Goal: Information Seeking & Learning: Learn about a topic

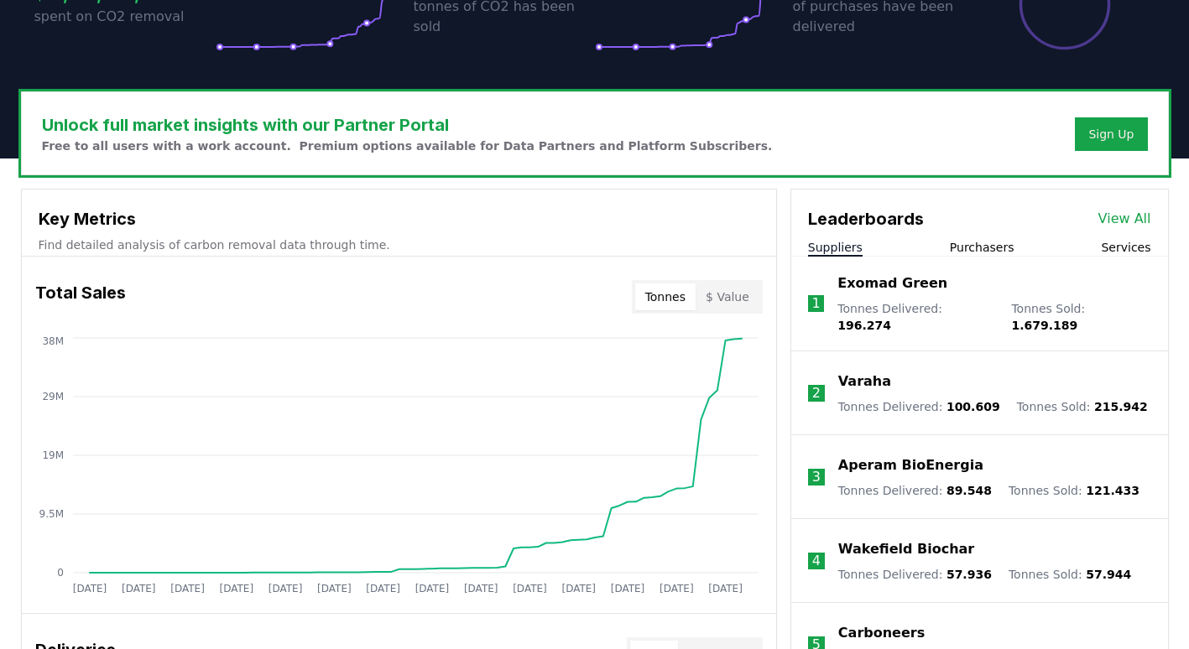
scroll to position [428, 0]
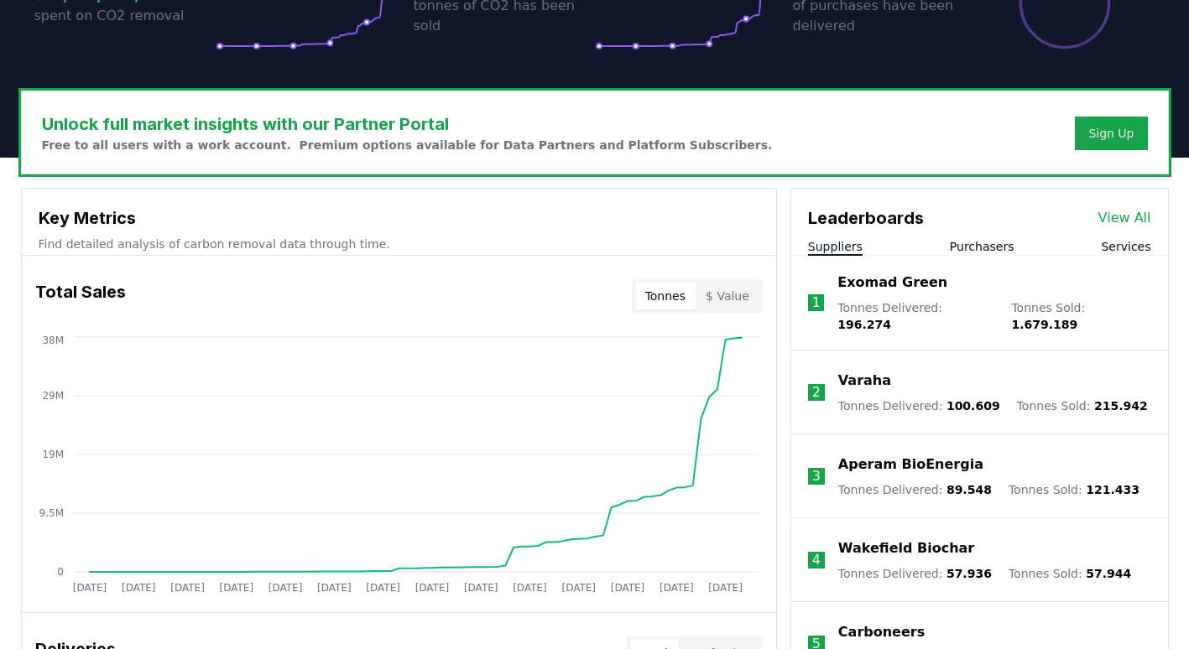
click at [383, 575] on icon "[DATE] [DATE] [DATE] [DATE] [DATE] [DATE] [DATE] [DATE] [DATE] [DATE] [DATE] [D…" at bounding box center [392, 467] width 741 height 269
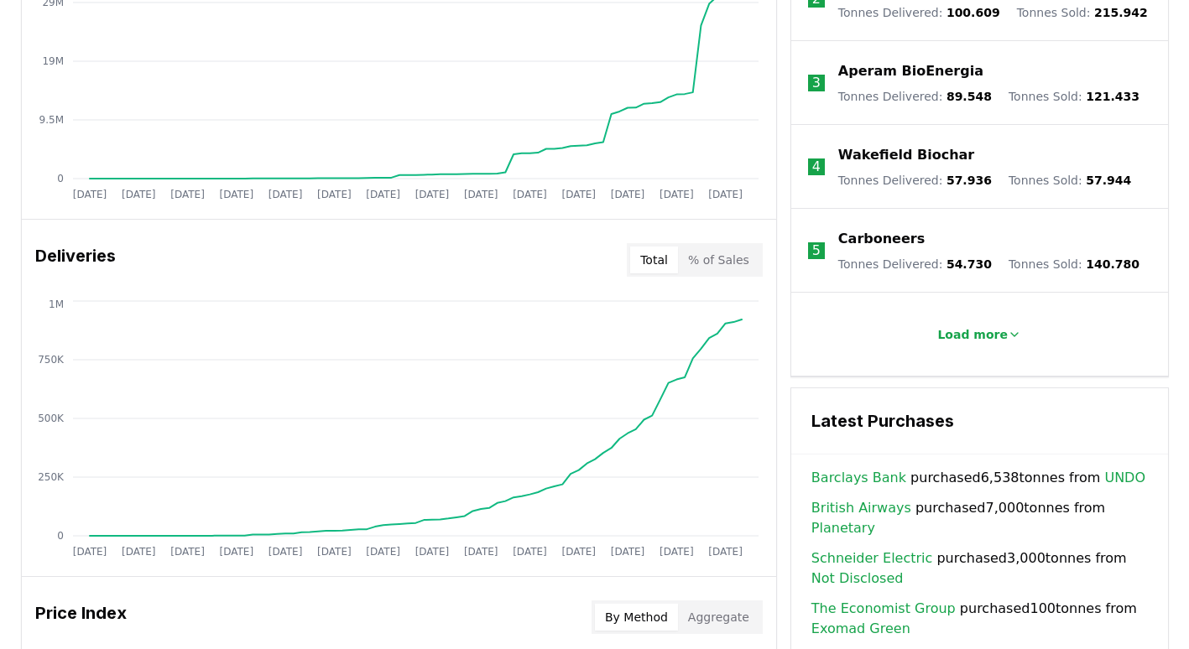
scroll to position [823, 0]
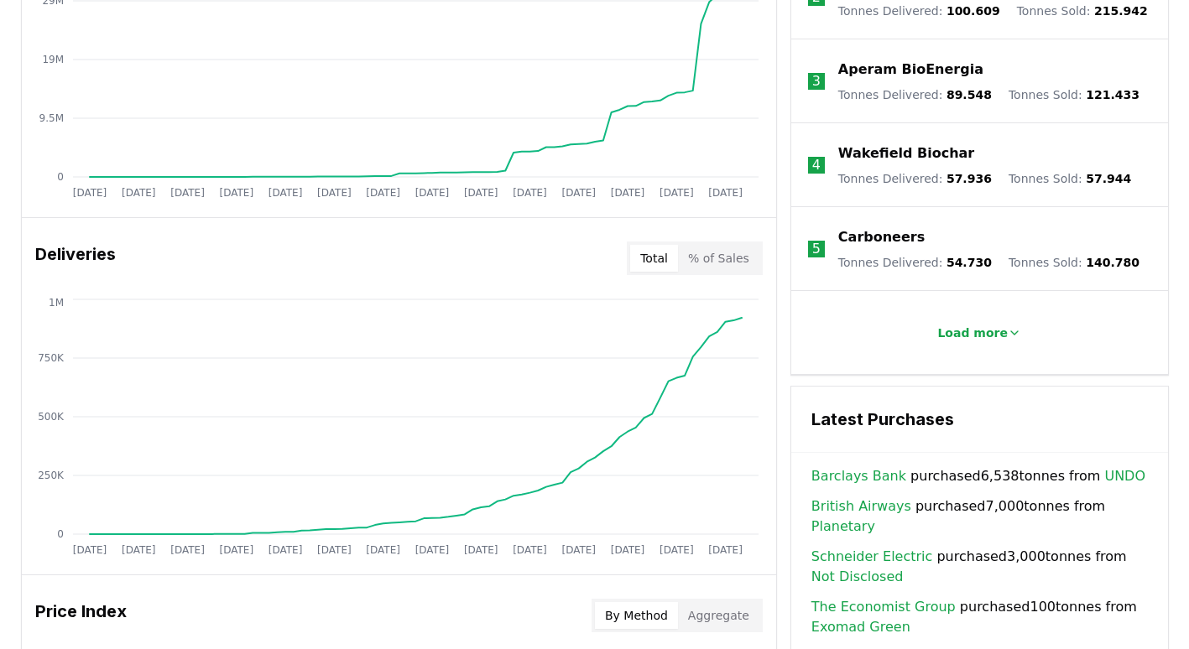
click at [713, 263] on button "% of Sales" at bounding box center [718, 258] width 81 height 27
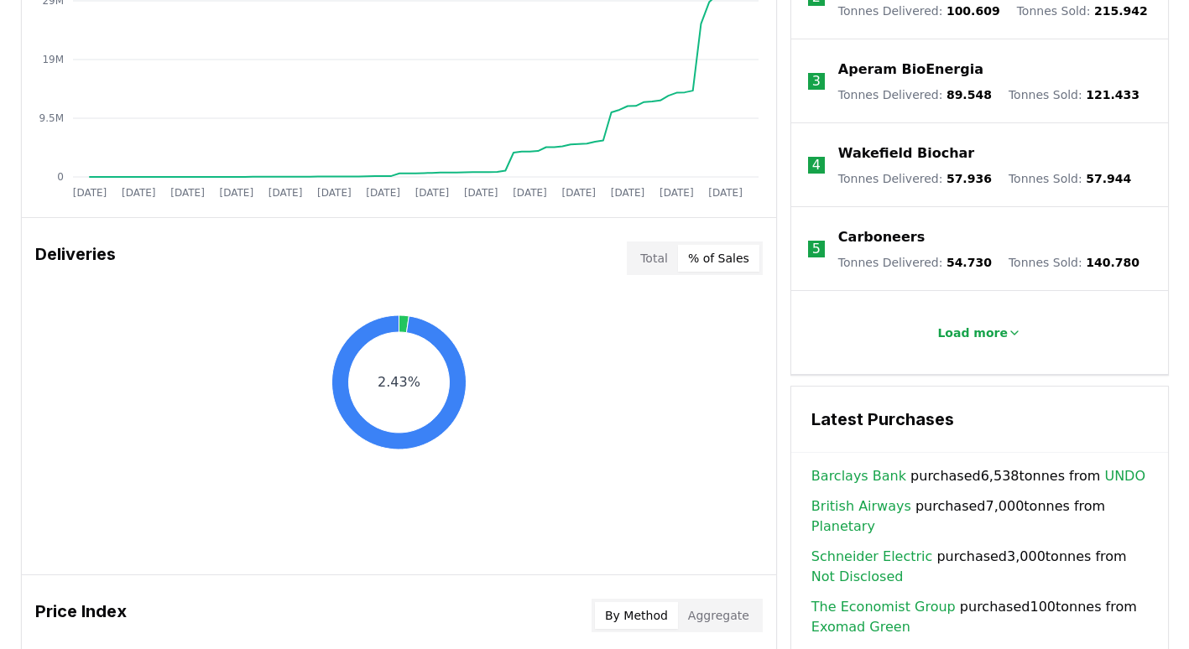
click at [656, 257] on button "Total" at bounding box center [654, 258] width 48 height 27
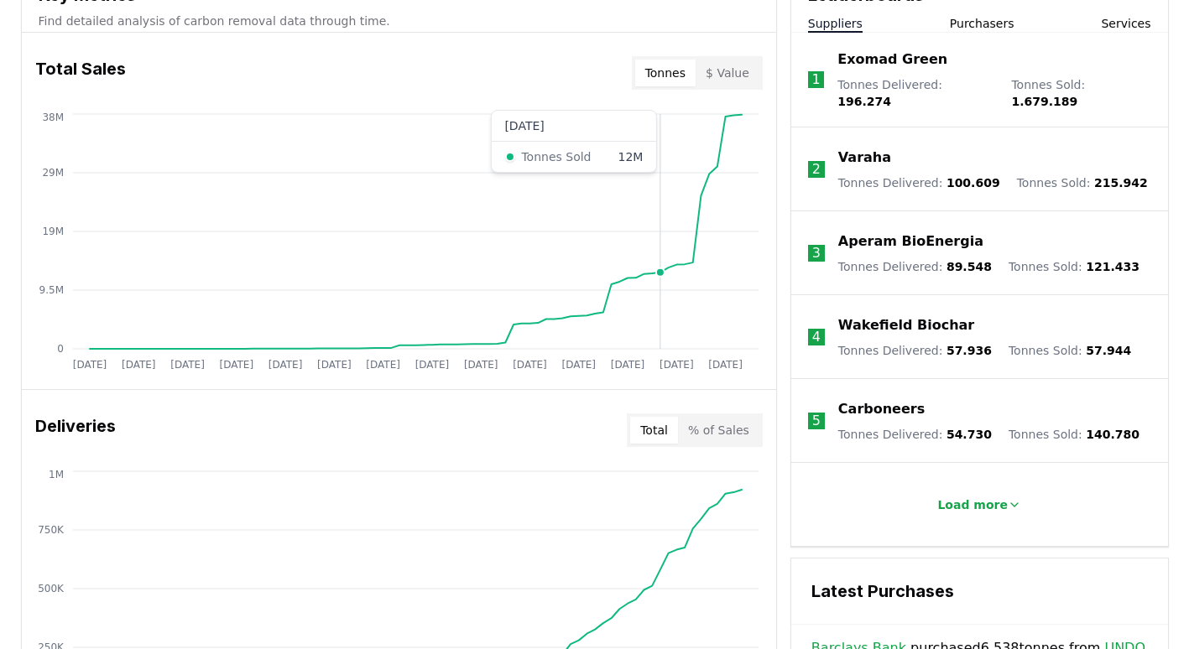
scroll to position [650, 0]
click at [731, 66] on button "$ Value" at bounding box center [728, 73] width 64 height 27
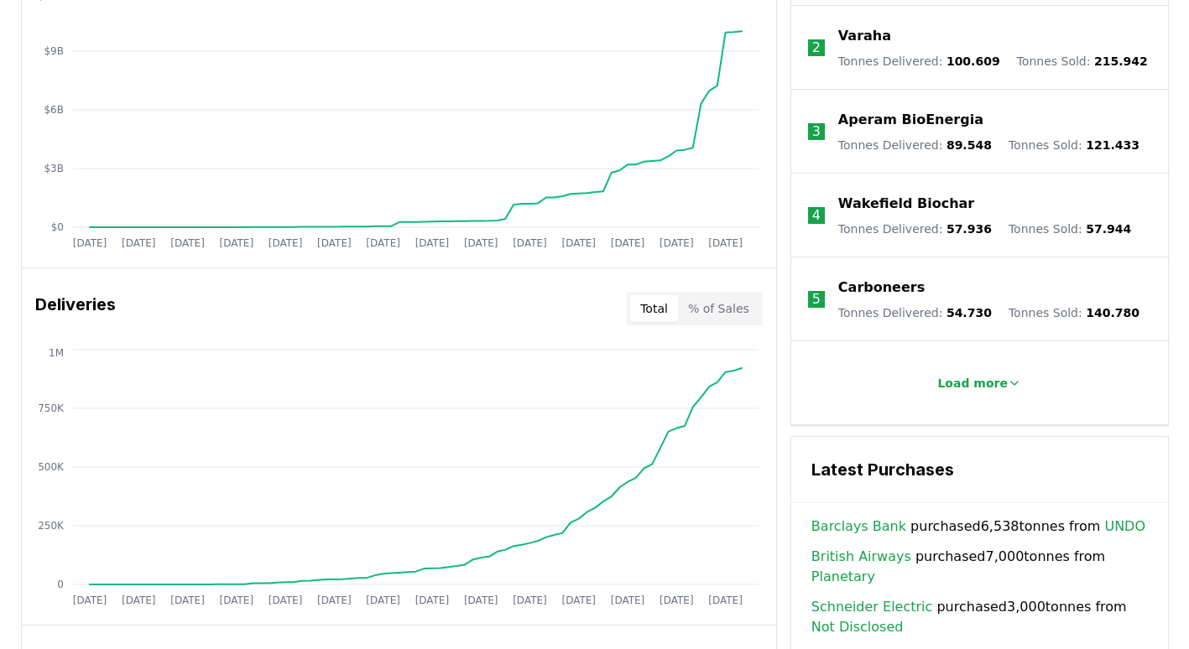
scroll to position [853, 0]
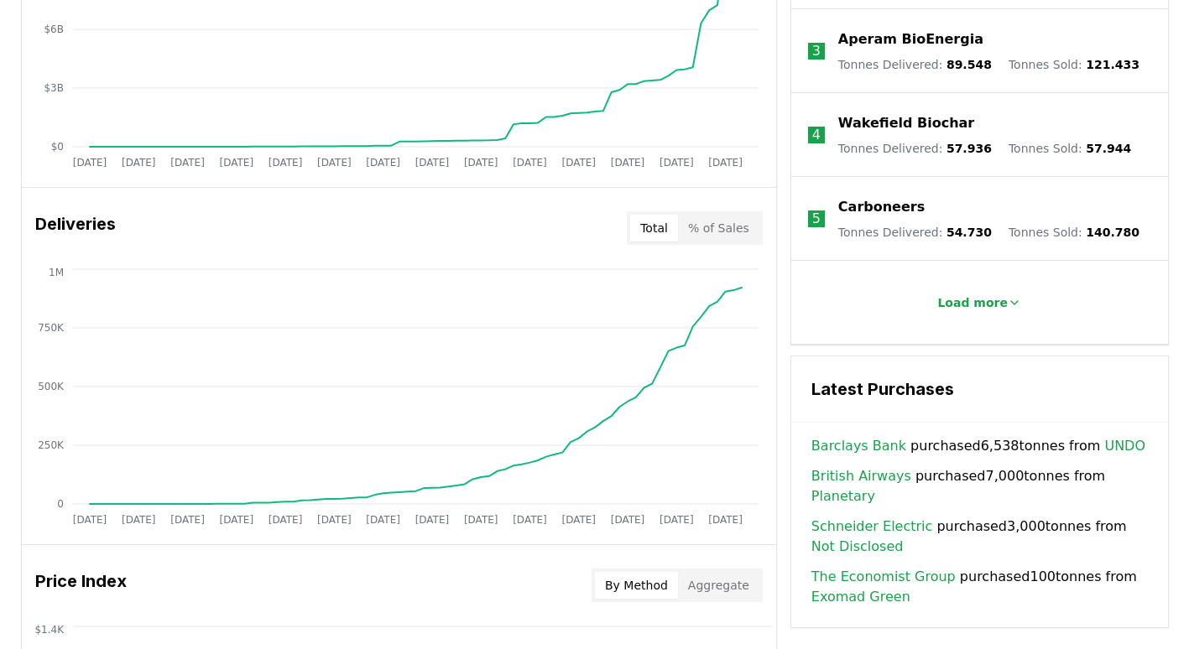
click at [873, 436] on link "Barclays Bank" at bounding box center [858, 446] width 95 height 20
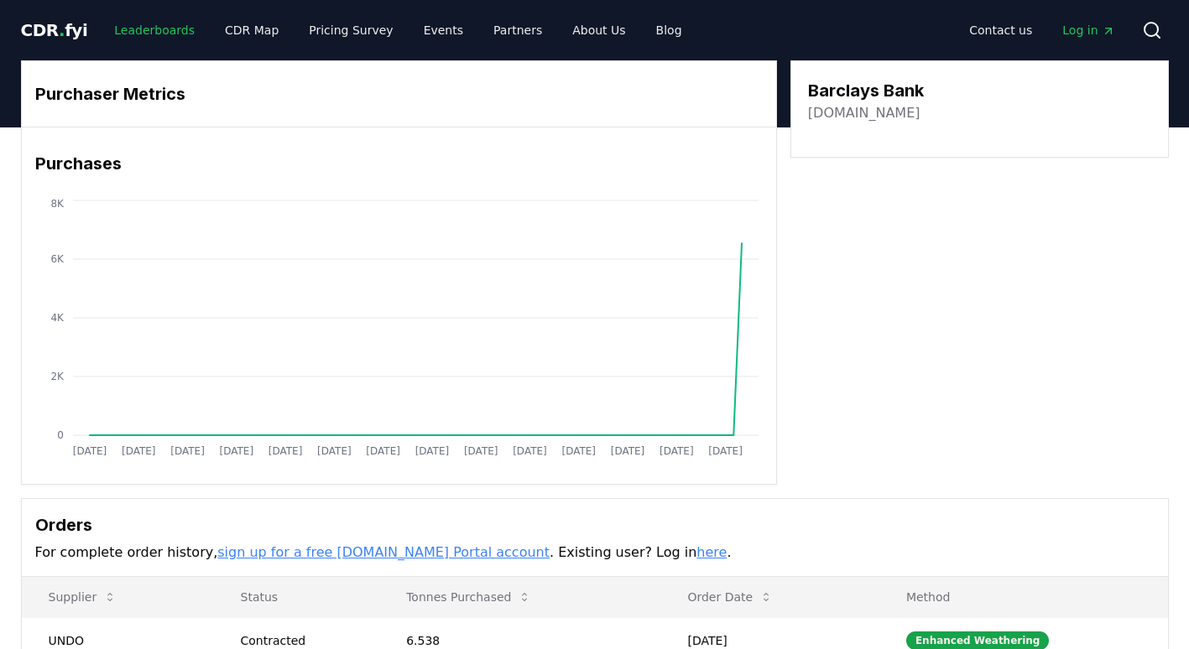
click at [133, 38] on link "Leaderboards" at bounding box center [154, 30] width 107 height 30
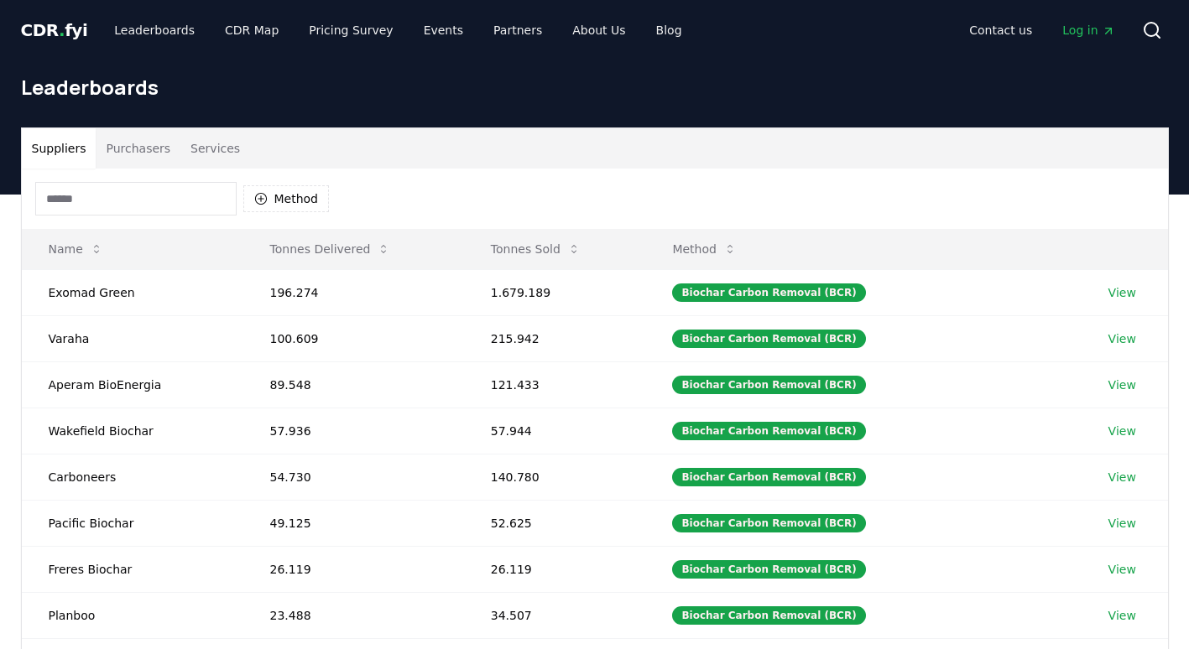
click at [128, 147] on button "Purchasers" at bounding box center [138, 148] width 85 height 40
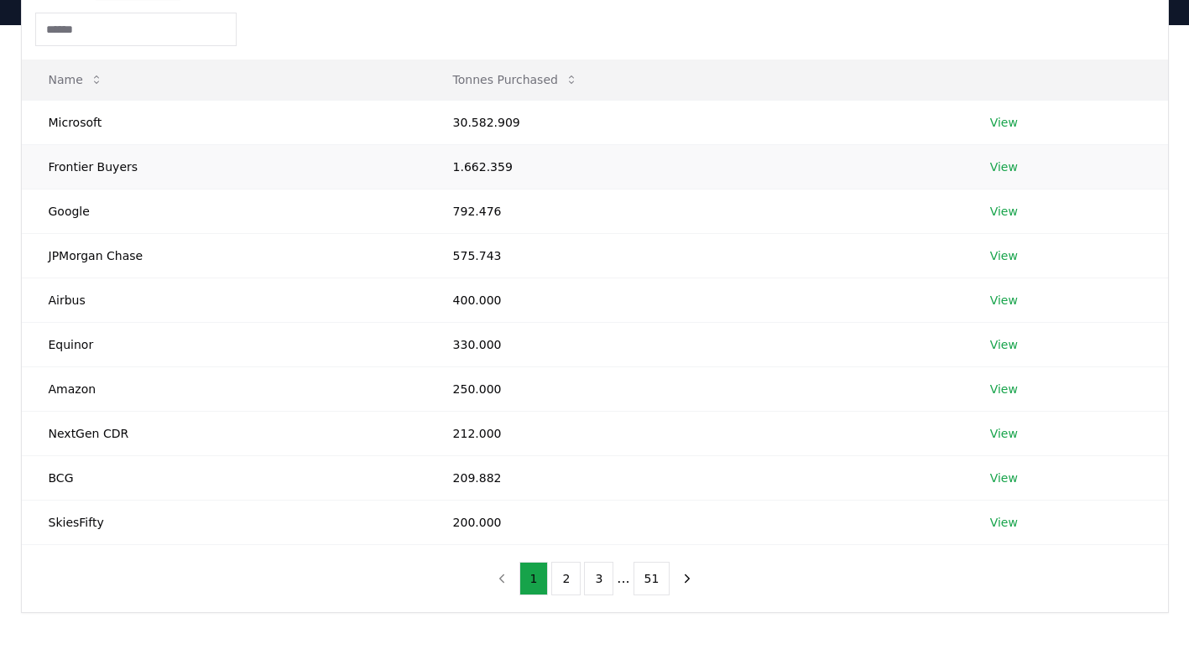
scroll to position [200, 0]
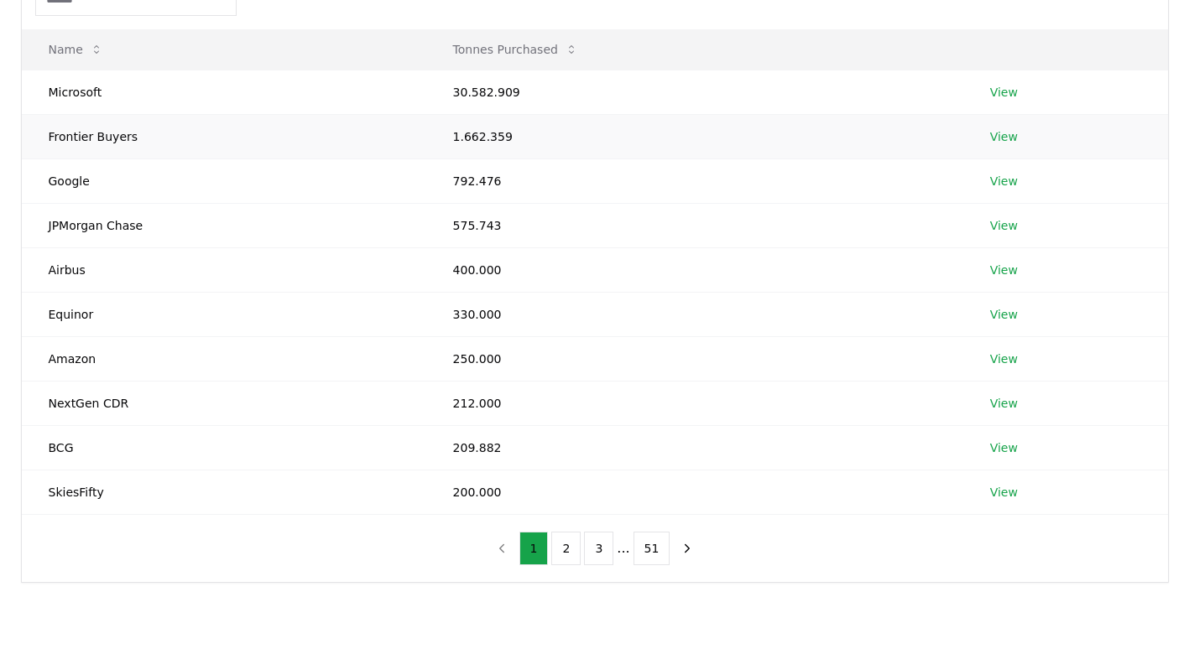
click at [486, 337] on td "250.000" at bounding box center [694, 358] width 537 height 44
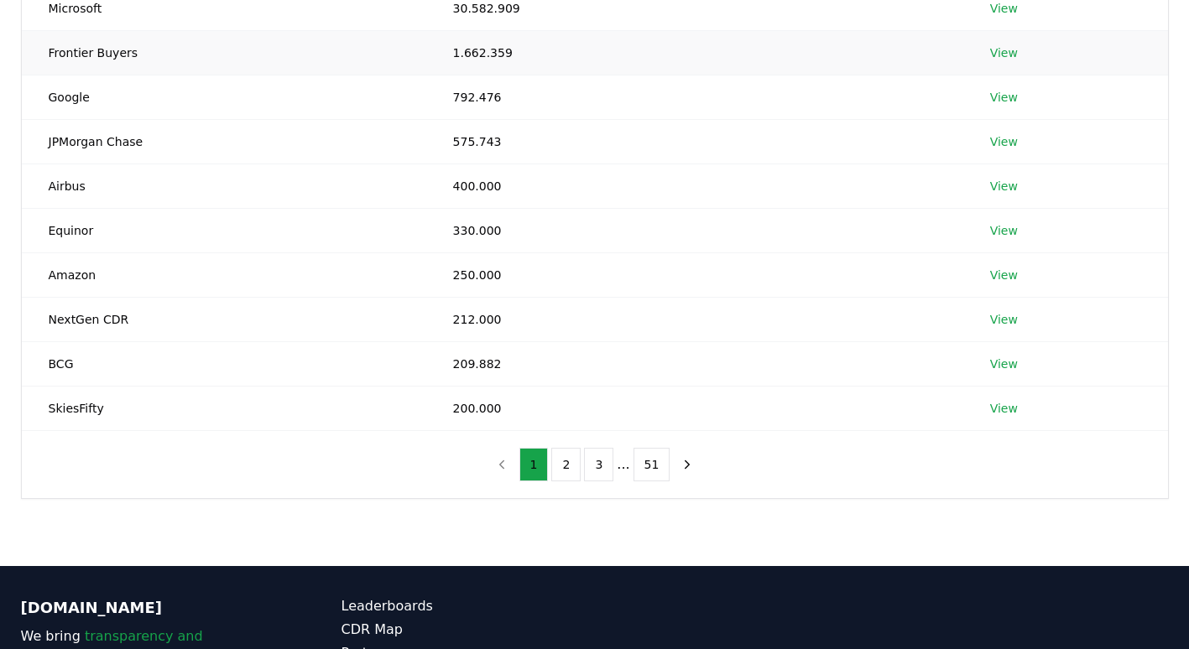
scroll to position [339, 0]
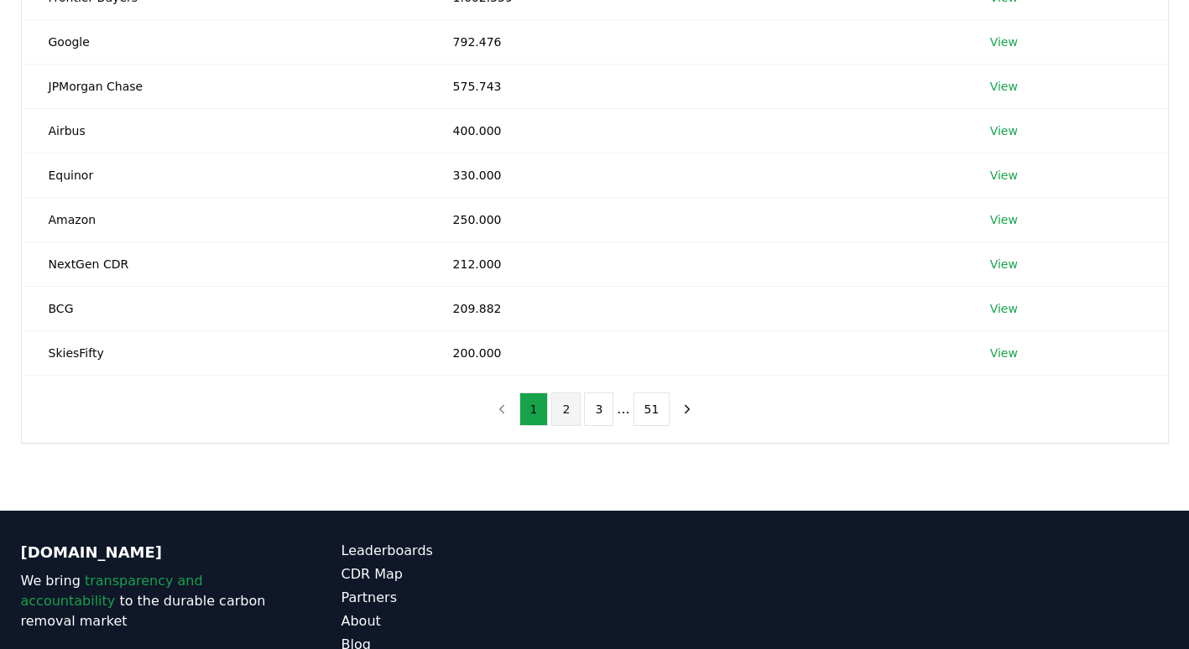
click at [570, 416] on button "2" at bounding box center [565, 410] width 29 height 34
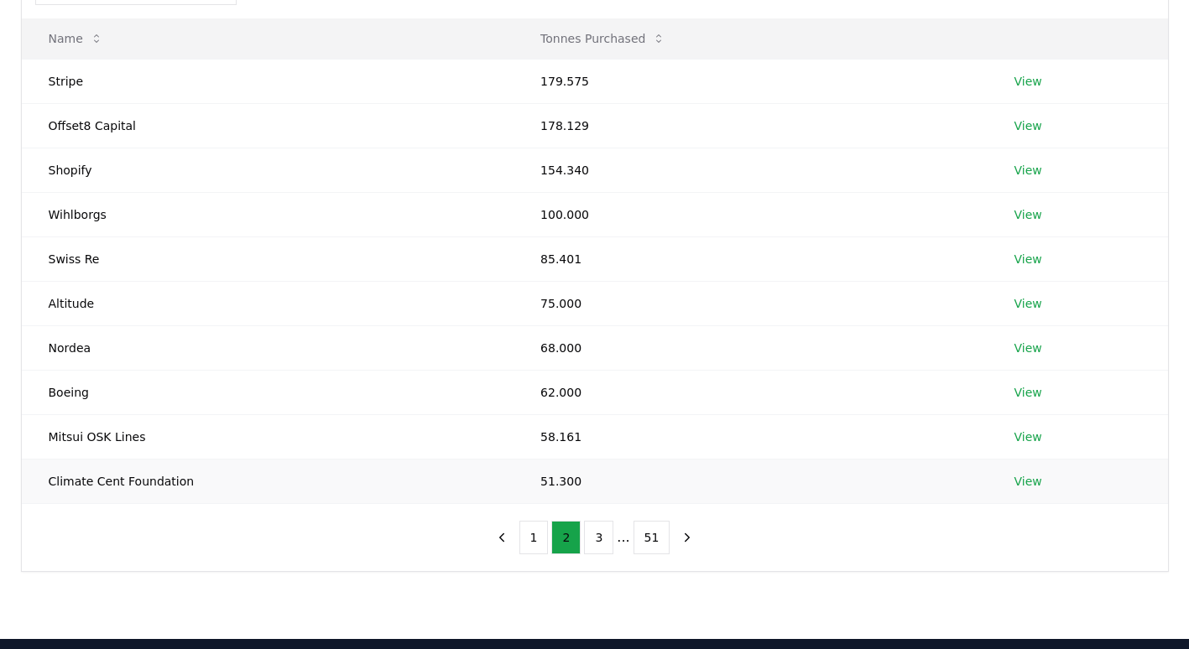
scroll to position [194, 0]
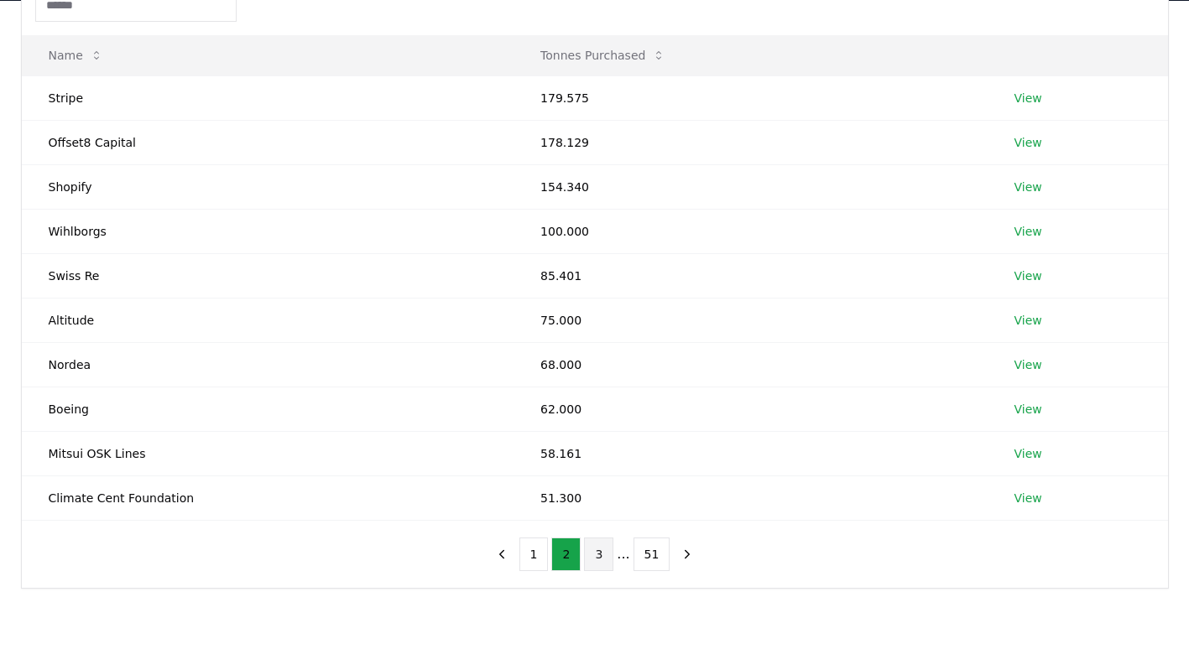
click at [608, 561] on button "3" at bounding box center [598, 555] width 29 height 34
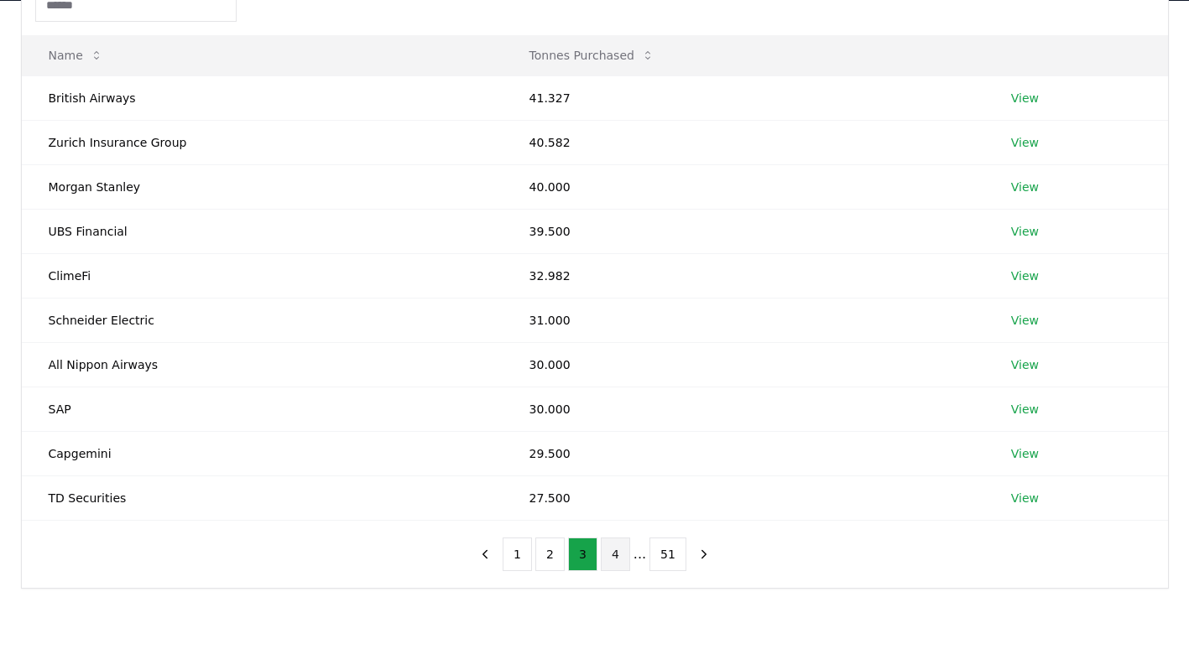
click at [624, 555] on button "4" at bounding box center [615, 555] width 29 height 34
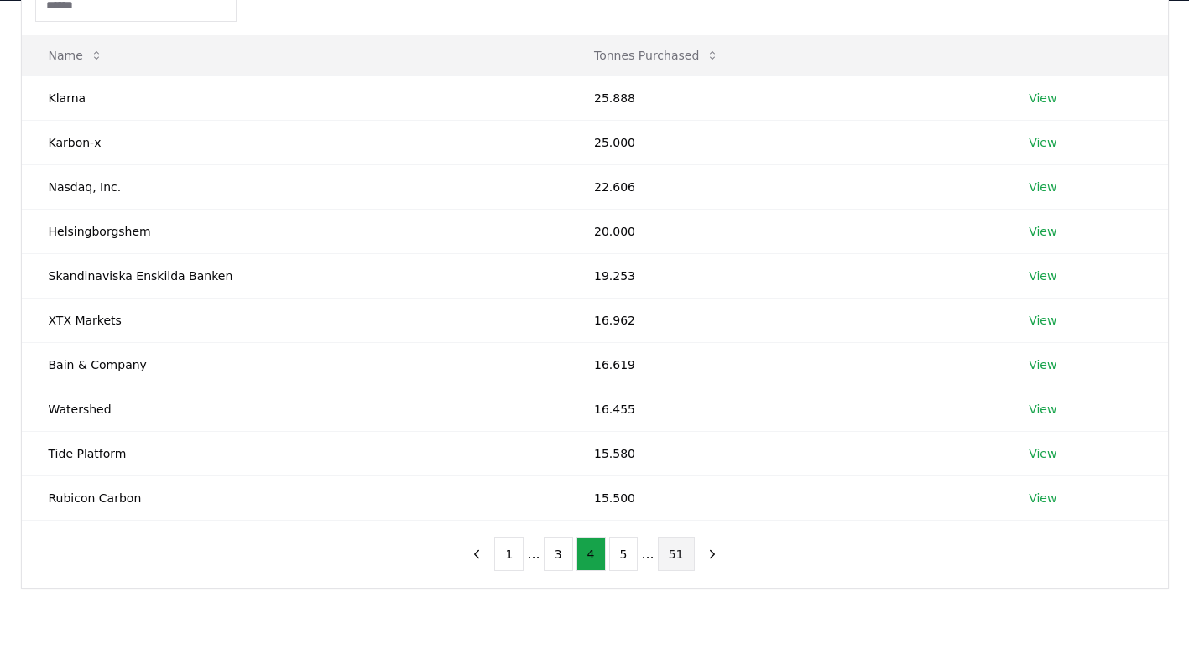
click at [661, 550] on button "51" at bounding box center [676, 555] width 37 height 34
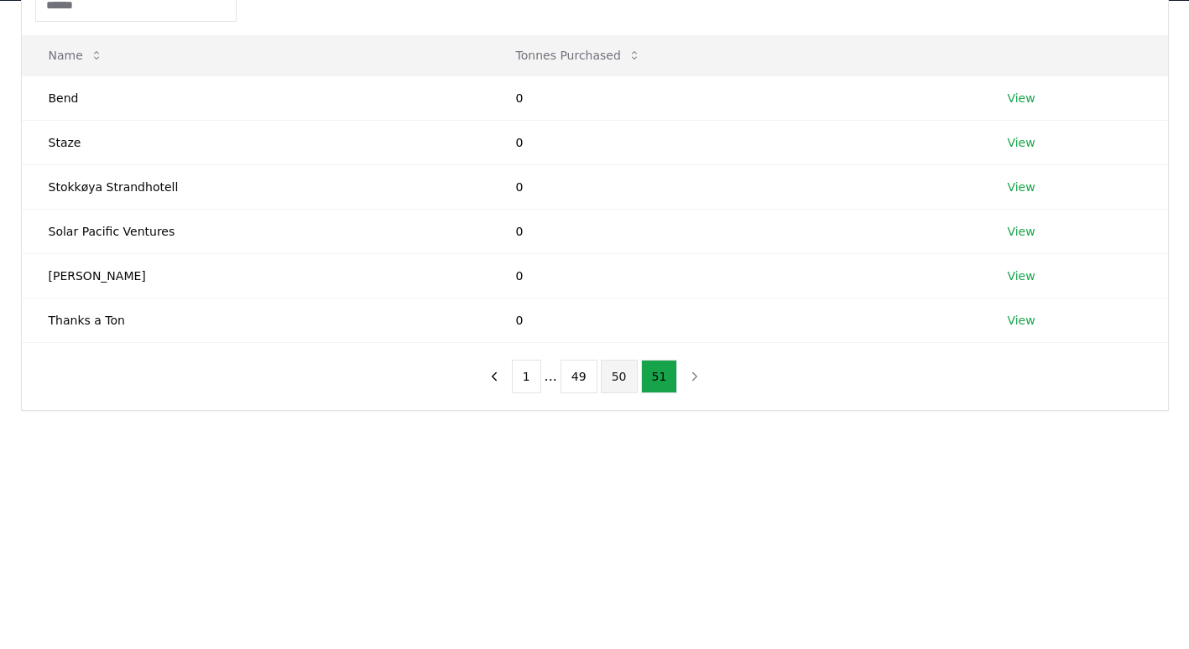
click at [622, 378] on button "50" at bounding box center [619, 377] width 37 height 34
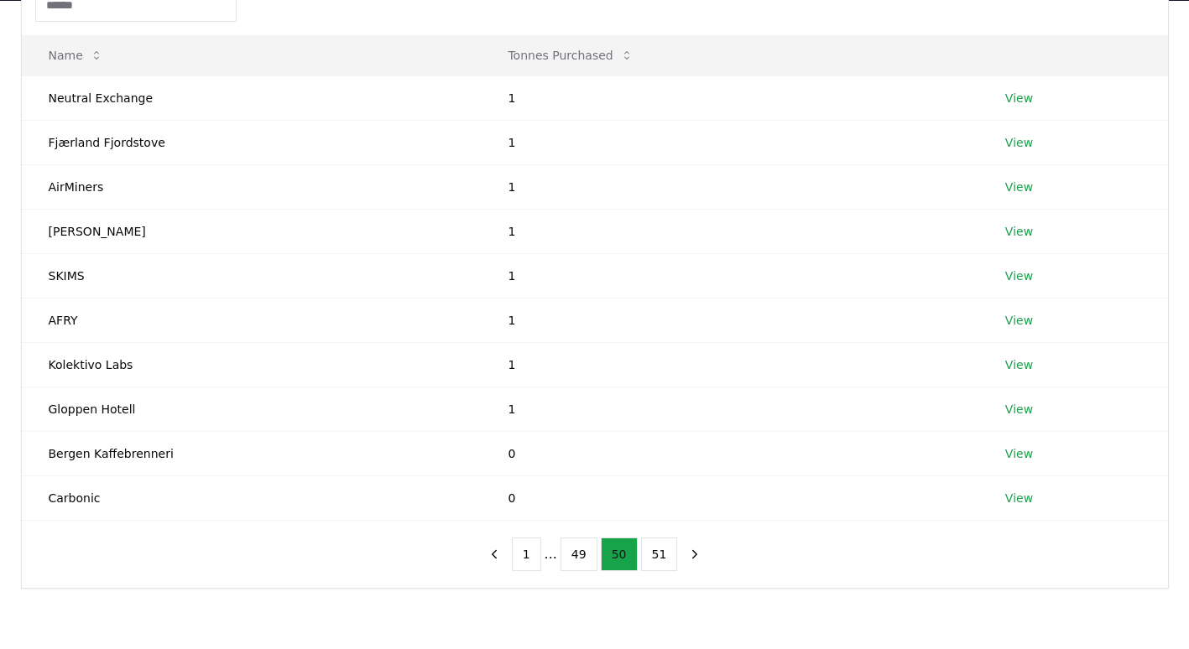
click at [622, 378] on td "1" at bounding box center [729, 364] width 497 height 44
click at [585, 556] on button "49" at bounding box center [579, 555] width 37 height 34
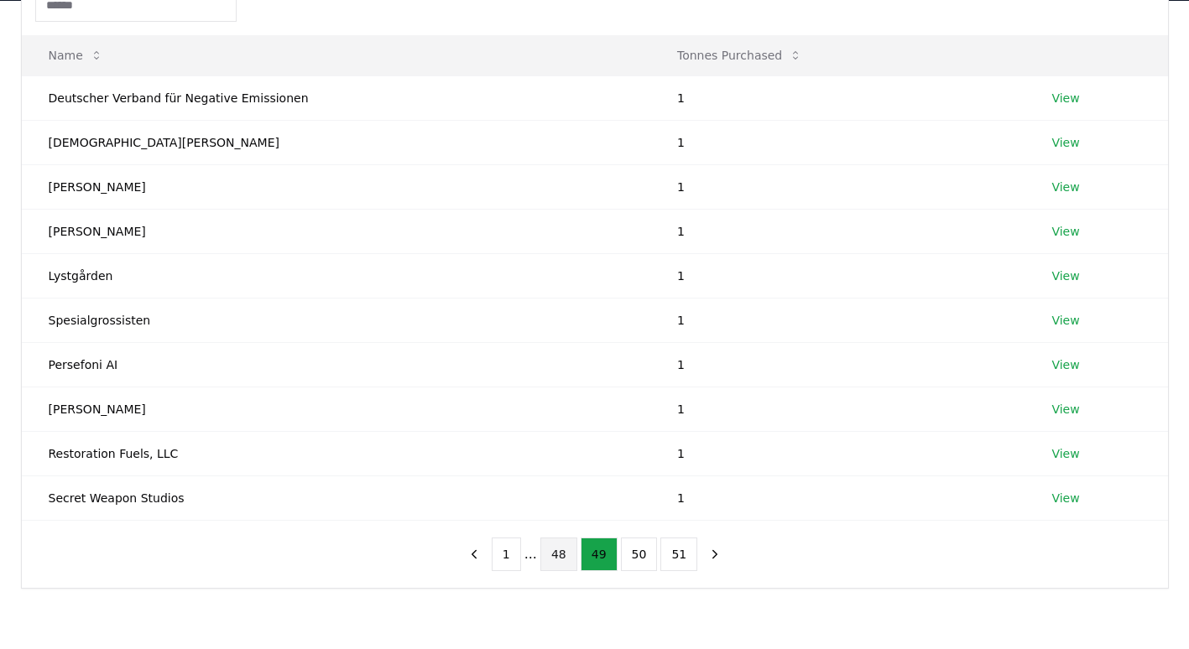
click at [564, 559] on button "48" at bounding box center [558, 555] width 37 height 34
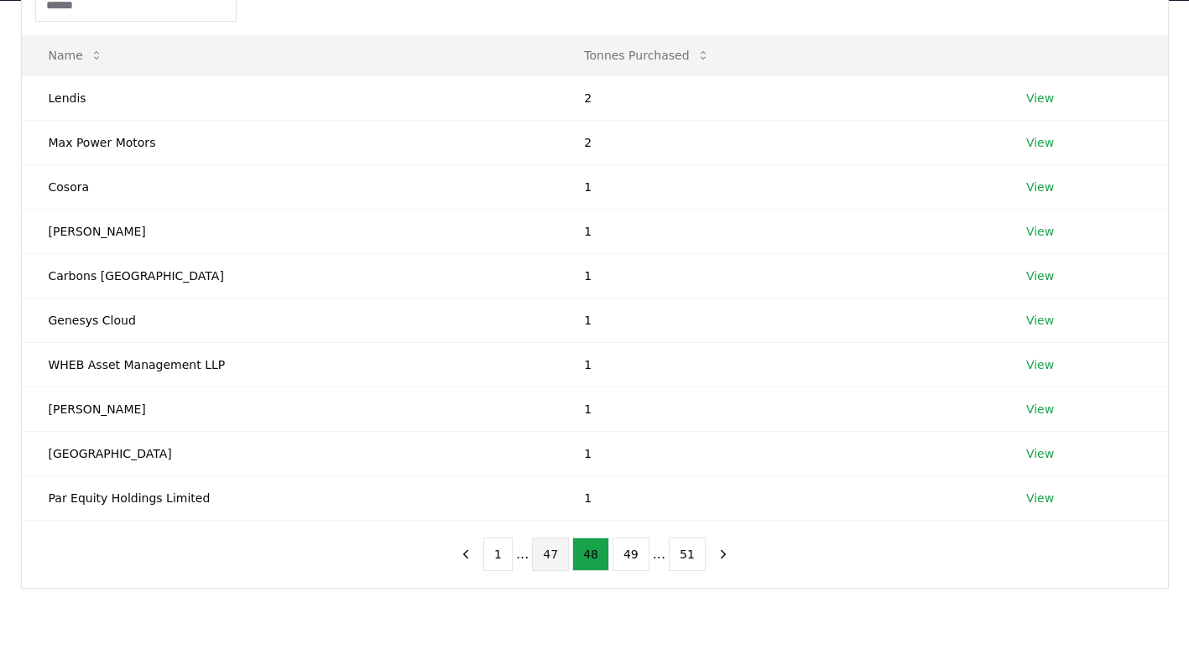
click at [553, 560] on button "47" at bounding box center [550, 555] width 37 height 34
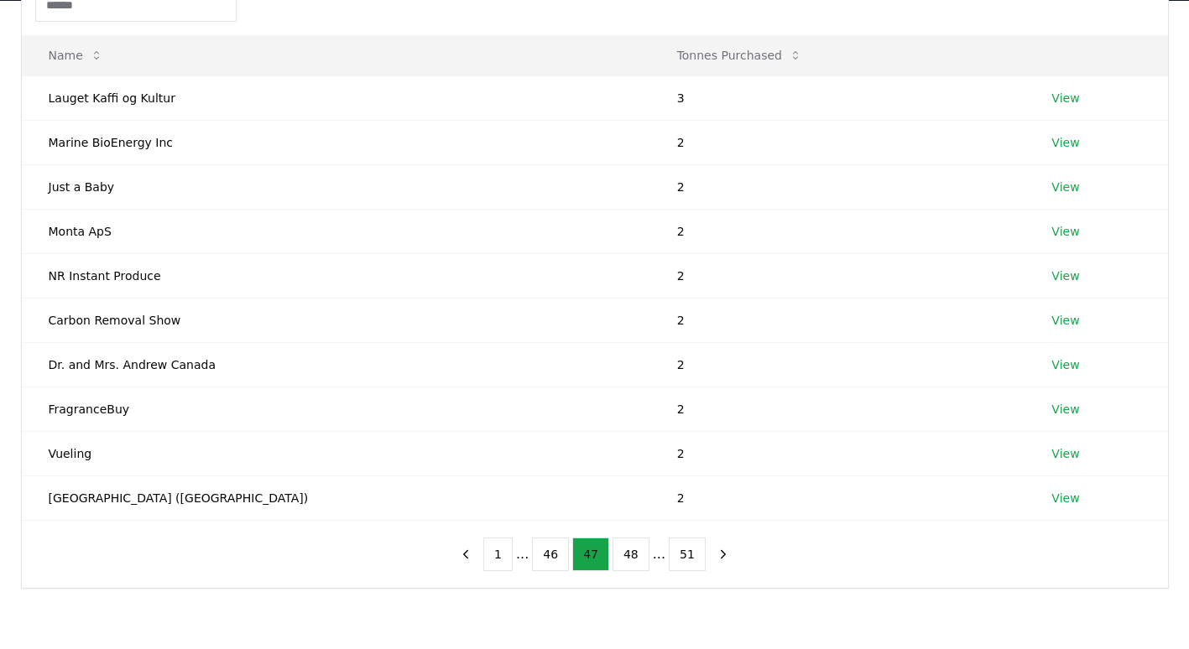
click at [553, 560] on button "46" at bounding box center [550, 555] width 37 height 34
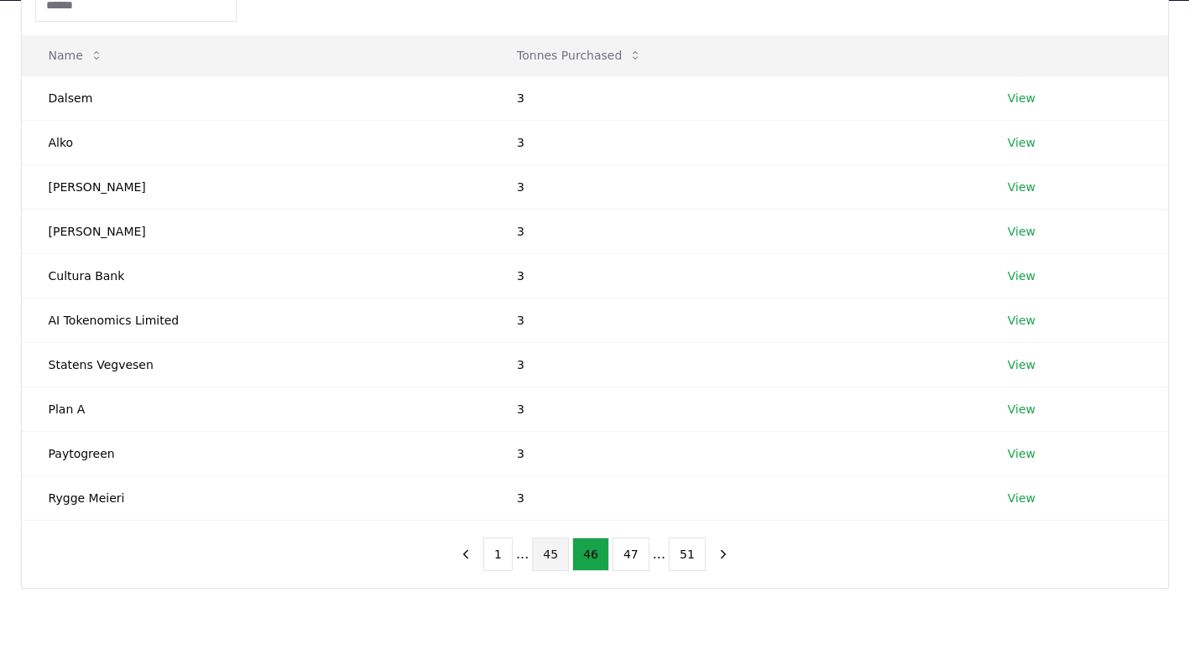
click at [548, 558] on button "45" at bounding box center [550, 555] width 37 height 34
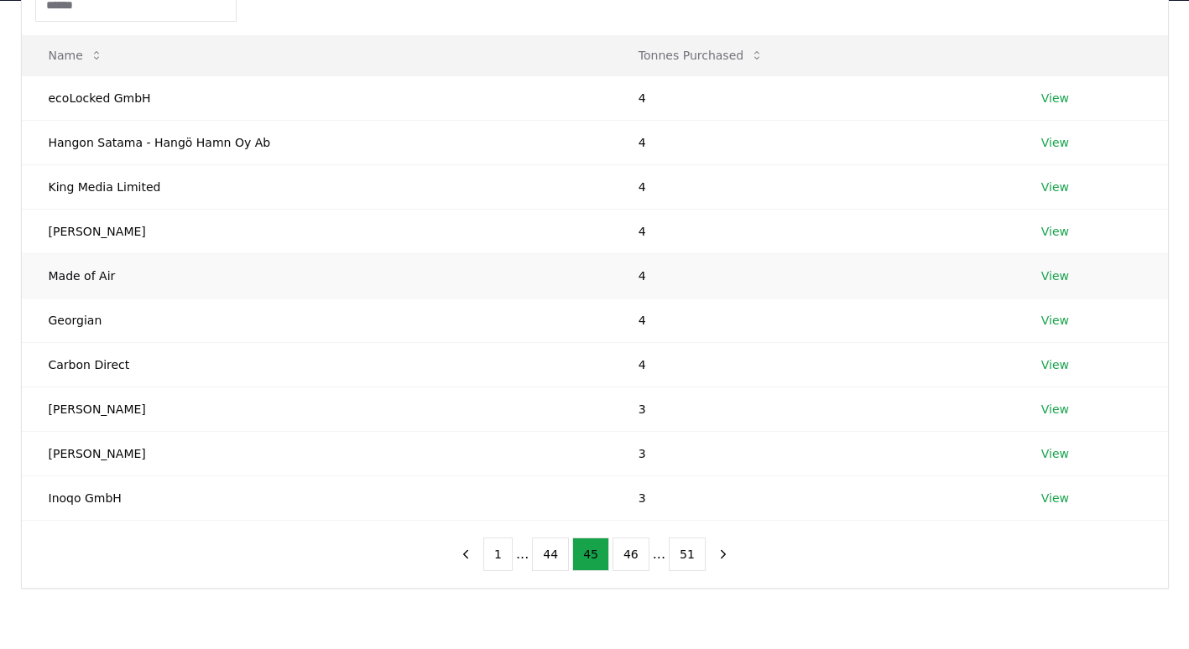
click at [1058, 284] on td "View" at bounding box center [1091, 275] width 154 height 44
click at [1044, 273] on link "View" at bounding box center [1055, 276] width 28 height 17
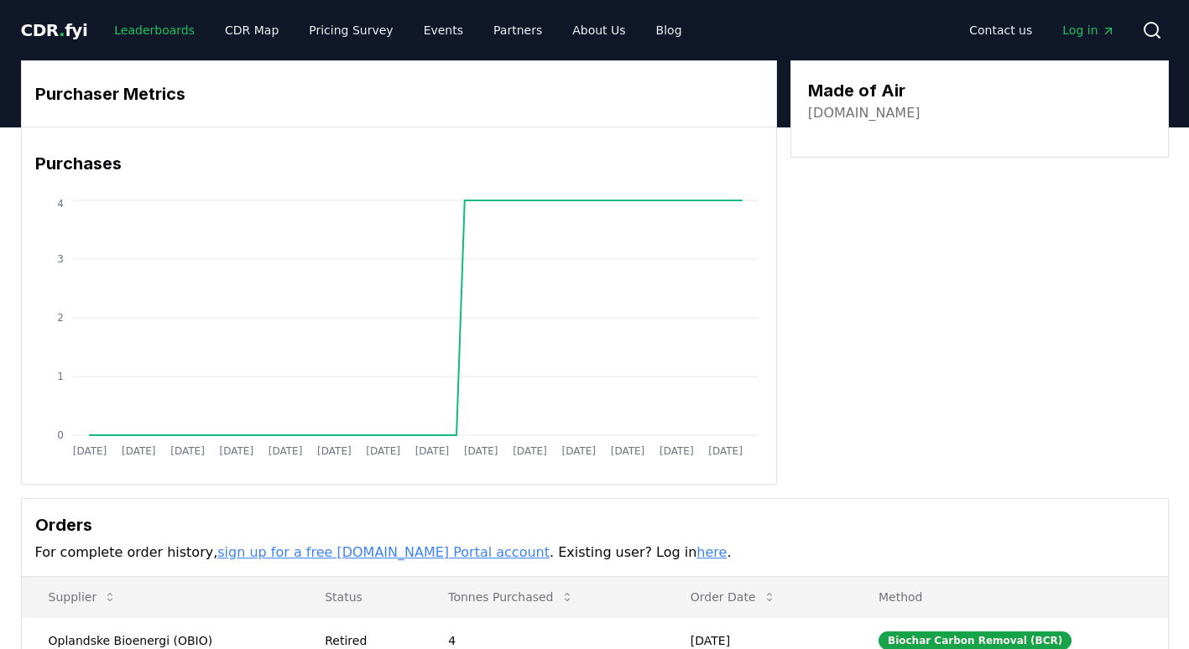
click at [124, 30] on link "Leaderboards" at bounding box center [154, 30] width 107 height 30
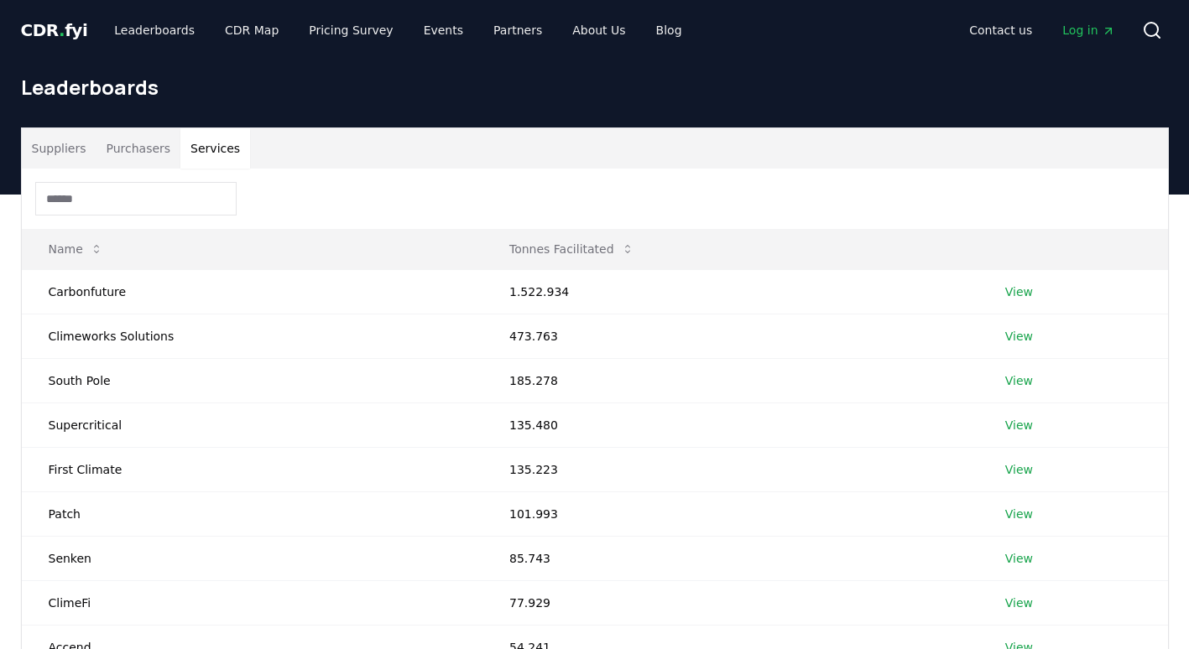
click at [207, 148] on button "Services" at bounding box center [215, 148] width 70 height 40
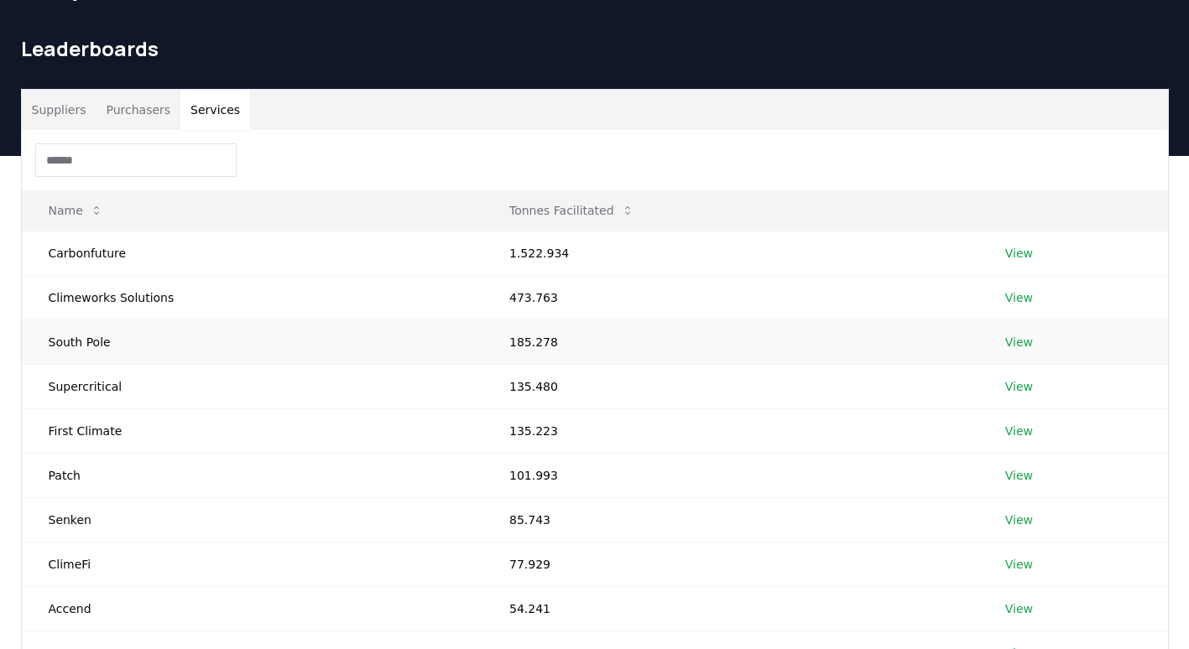
scroll to position [39, 0]
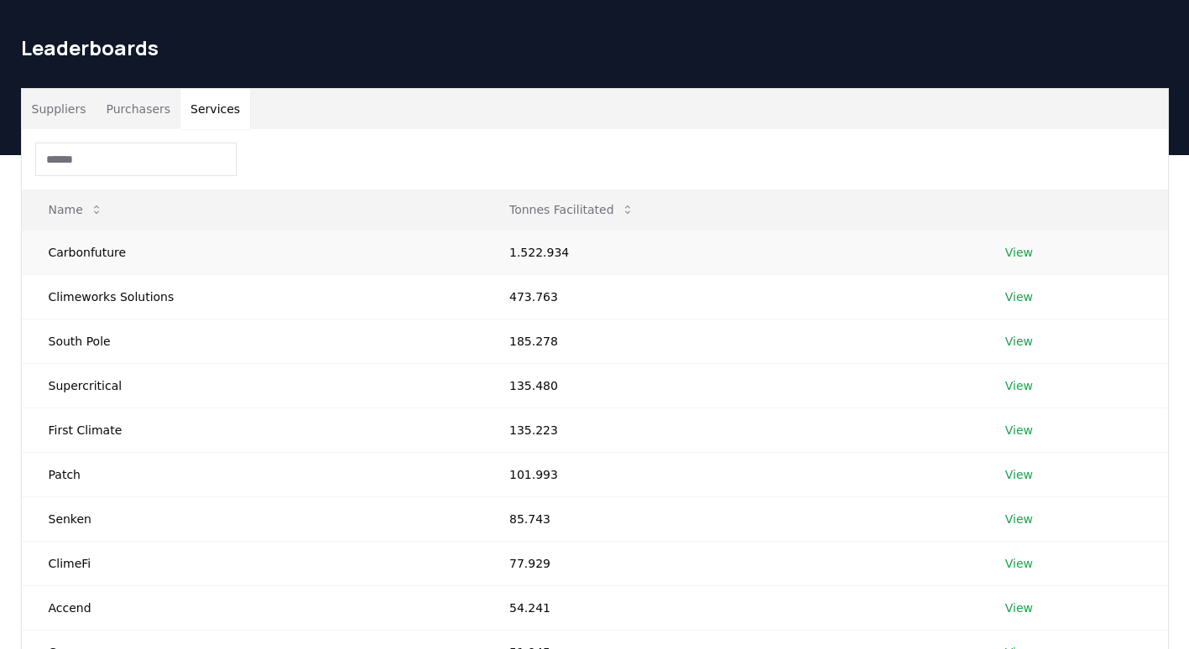
click at [1024, 247] on link "View" at bounding box center [1019, 252] width 28 height 17
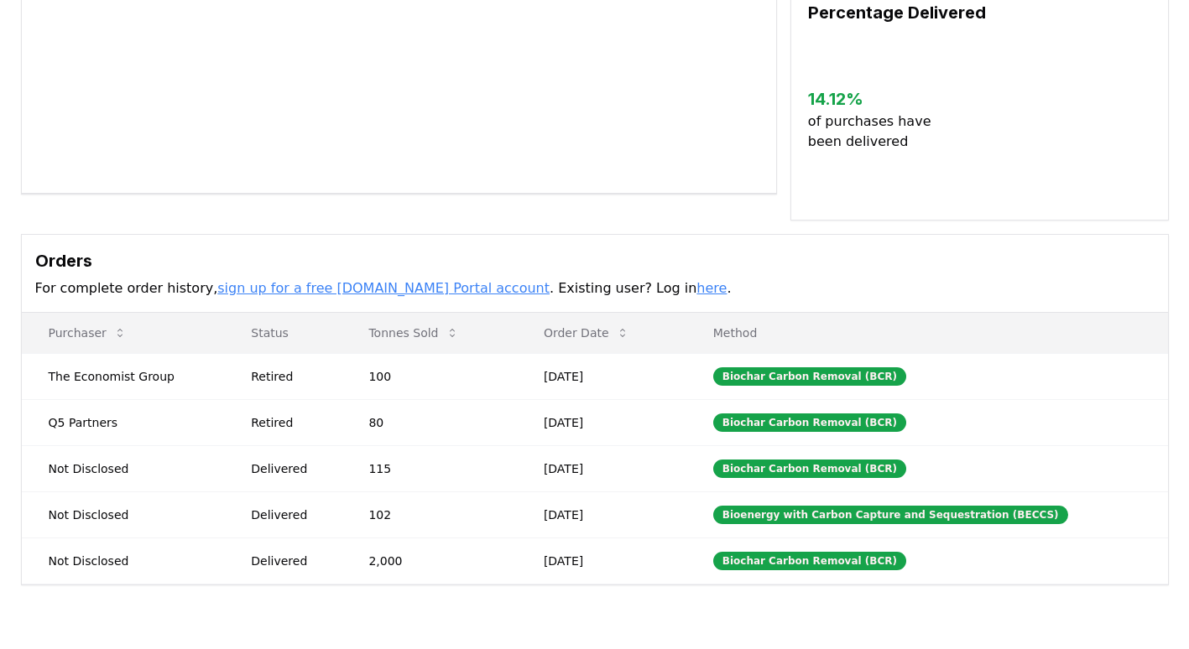
scroll to position [298, 0]
